Goal: Navigation & Orientation: Understand site structure

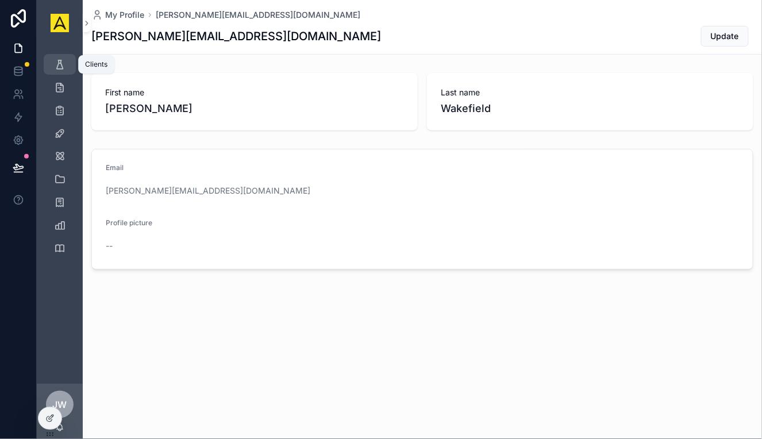
click at [61, 66] on icon "scrollable content" at bounding box center [59, 64] width 11 height 11
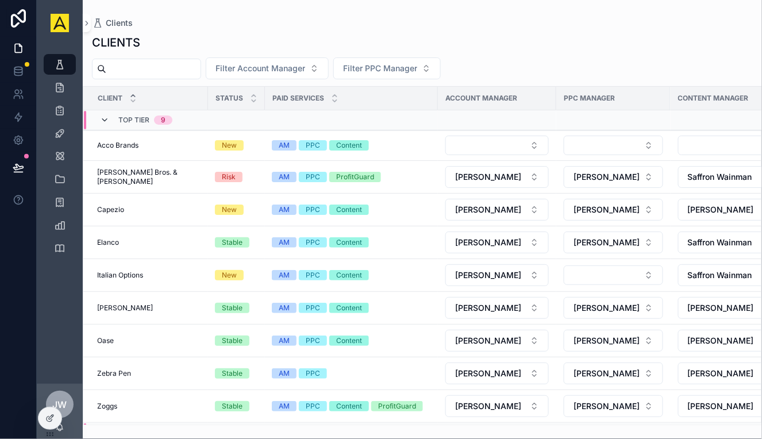
click at [106, 117] on icon "scrollable content" at bounding box center [104, 119] width 9 height 9
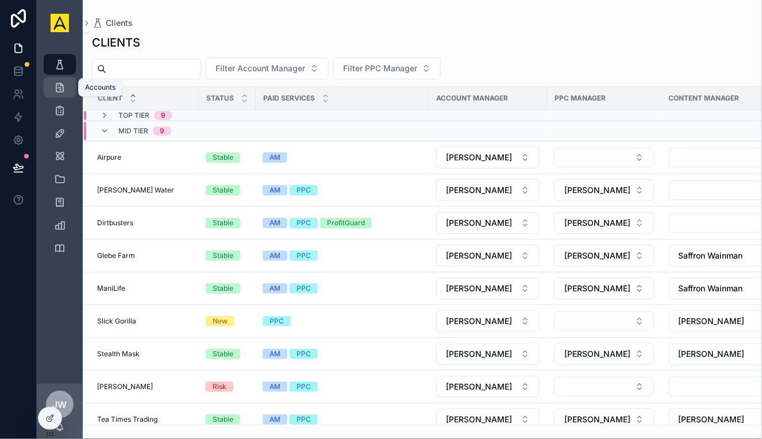
click at [59, 86] on icon "scrollable content" at bounding box center [59, 87] width 11 height 11
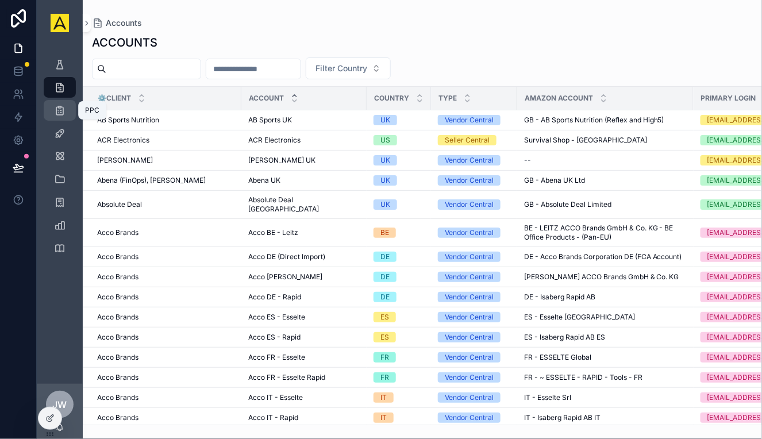
click at [56, 114] on icon "scrollable content" at bounding box center [59, 110] width 11 height 11
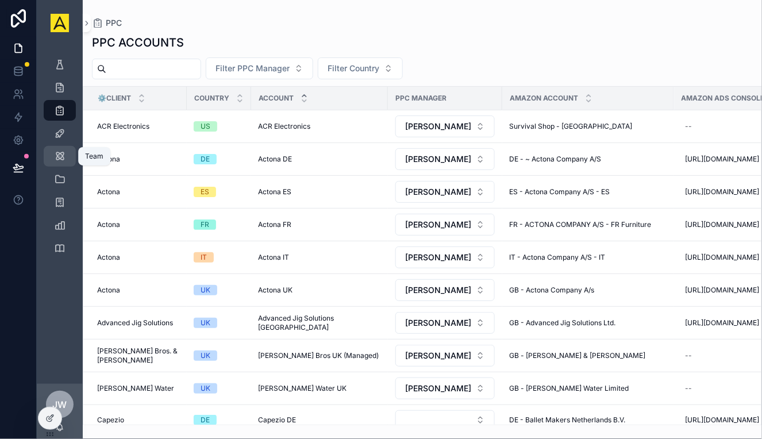
click at [59, 147] on div "Team" at bounding box center [60, 156] width 18 height 18
